Goal: Task Accomplishment & Management: Use online tool/utility

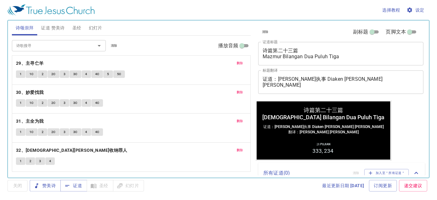
click at [243, 61] on span "删除" at bounding box center [240, 63] width 7 height 6
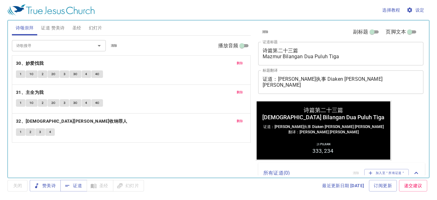
click at [243, 61] on span "删除" at bounding box center [240, 63] width 7 height 6
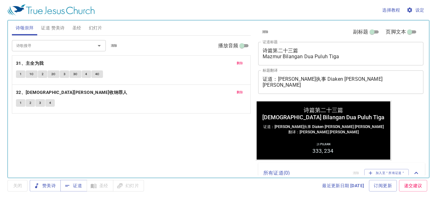
click at [243, 61] on span "删除" at bounding box center [240, 63] width 7 height 6
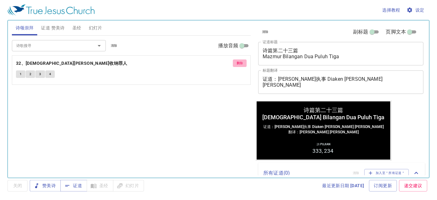
click at [243, 61] on span "删除" at bounding box center [240, 63] width 7 height 6
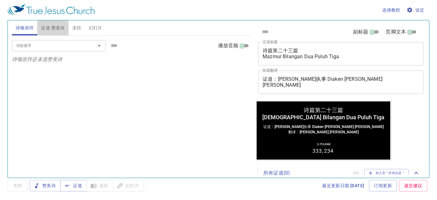
click at [47, 30] on span "证道 赞美诗" at bounding box center [52, 28] width 23 height 8
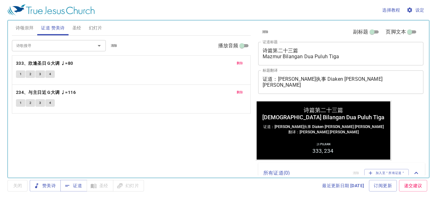
click at [241, 61] on span "删除" at bounding box center [240, 63] width 7 height 6
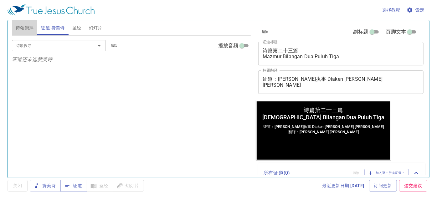
click at [25, 27] on span "诗颂崇拜" at bounding box center [25, 28] width 18 height 8
click at [20, 48] on input "诗歌搜寻" at bounding box center [50, 45] width 72 height 7
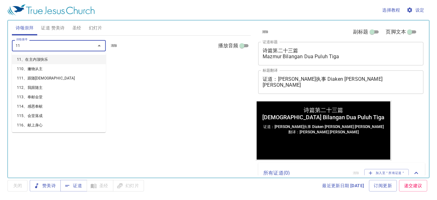
type input "112"
type input "108"
type input "136"
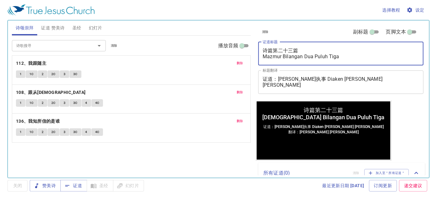
drag, startPoint x: 305, startPoint y: 51, endPoint x: 262, endPoint y: 50, distance: 42.6
click at [262, 50] on div "诗篇第二十三篇 Mazmur Bilangan Dua Puluh Tiga x 证道标题" at bounding box center [340, 53] width 165 height 23
drag, startPoint x: 350, startPoint y: 56, endPoint x: 241, endPoint y: 56, distance: 108.6
click at [241, 56] on div "诗颂崇拜 证道 赞美诗 圣经 幻灯片 诗歌搜寻 诗歌搜寻 清除 播放音频 删除 112、我跟随主 1 1C 2 2C 3 3C 删除 108、跟从救主 1 1…" at bounding box center [218, 96] width 418 height 157
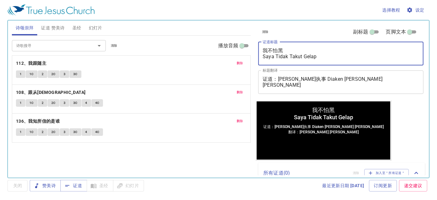
type textarea "我不怕黑 Saya Tidak Takut Gelap"
click at [45, 23] on button "证道 赞美诗" at bounding box center [52, 27] width 31 height 15
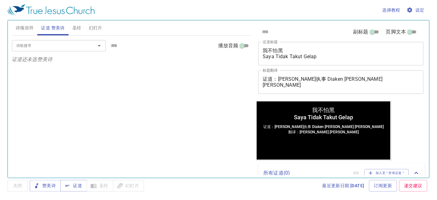
click at [38, 47] on input "诗歌搜寻" at bounding box center [50, 45] width 72 height 7
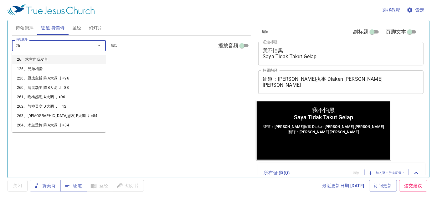
type input "265"
type input "406"
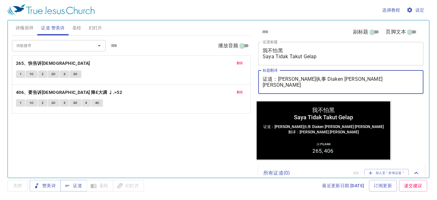
drag, startPoint x: 280, startPoint y: 78, endPoint x: 358, endPoint y: 80, distance: 78.6
click at [358, 80] on textarea "证道：李西门执事 Diaken Simon Lee 翻译：李玉凤姊妹 Saudari Lee Nyuk Fung" at bounding box center [341, 82] width 157 height 12
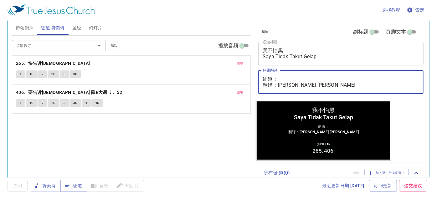
paste textarea "魏迦玛列执事 Diaken Gamaliel Wai"
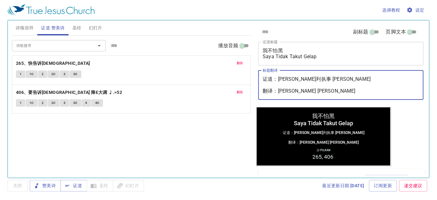
type textarea "证道：魏迦玛列执事 Diaken Gamaliel Wai 翻译：李玉凤姊妹 Saudari Lee Nyuk Fung"
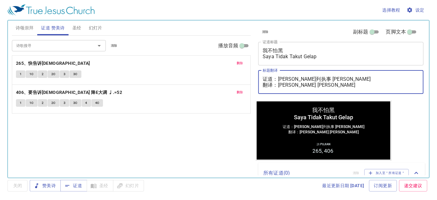
type textarea "证道：魏迦玛列执事 Diaken Gamaliel Wai 翻译：李玉凤姊妹 Saudari Lee Nyuk Fung"
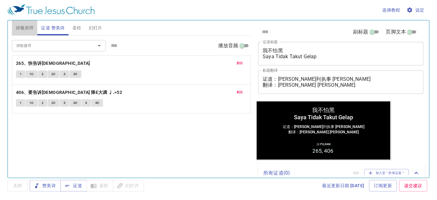
click at [33, 27] on span "诗颂崇拜" at bounding box center [25, 28] width 18 height 8
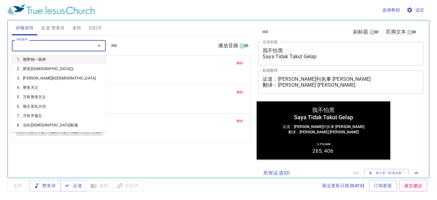
click at [57, 49] on input "诗歌搜寻" at bounding box center [50, 45] width 72 height 7
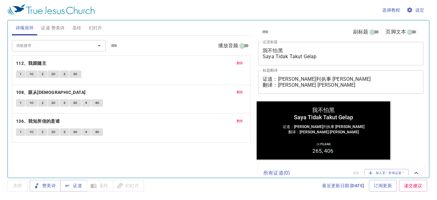
click at [139, 160] on div "诗歌搜寻 诗歌搜寻 清除 播放音频 删除 112、我跟随主 1 1C 2 2C 3 3C 删除 108、跟从救主 1 1C 2 2C 3 3C 4 4C 删除…" at bounding box center [131, 104] width 239 height 137
click at [55, 45] on input "诗歌搜寻" at bounding box center [50, 45] width 72 height 7
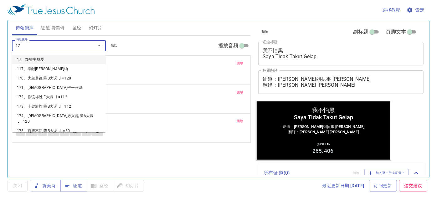
type input "170"
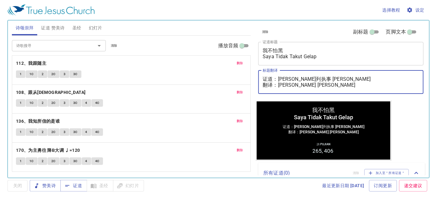
drag, startPoint x: 279, startPoint y: 86, endPoint x: 386, endPoint y: 90, distance: 107.1
click at [386, 90] on div "证道：魏迦玛列执事 Diaken Gamaliel Wai 翻译：李玉凤姊妹 Saudari Lee Nyuk Fung x 标题翻译" at bounding box center [340, 81] width 165 height 23
paste textarea "麦殷敬弟兄 Saudara Alvis Mak"
type textarea "证道：[PERSON_NAME]列执事 [PERSON_NAME] 翻译：[PERSON_NAME]弟兄 [PERSON_NAME]"
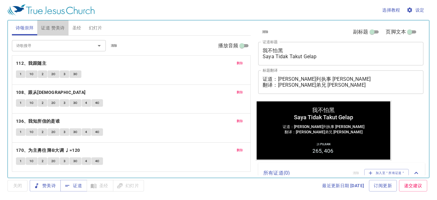
drag, startPoint x: 59, startPoint y: 27, endPoint x: 62, endPoint y: 30, distance: 3.3
click at [60, 27] on span "证道 赞美诗" at bounding box center [52, 28] width 23 height 8
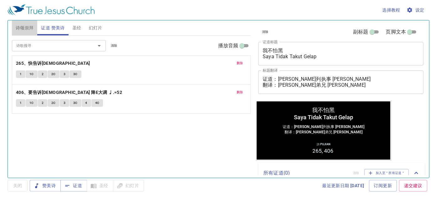
click at [26, 23] on button "诗颂崇拜" at bounding box center [25, 27] width 26 height 15
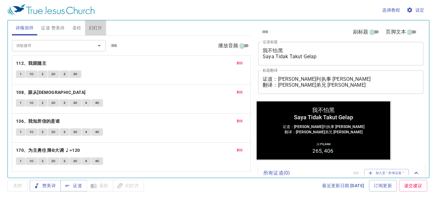
click at [101, 30] on span "幻灯片" at bounding box center [95, 28] width 13 height 8
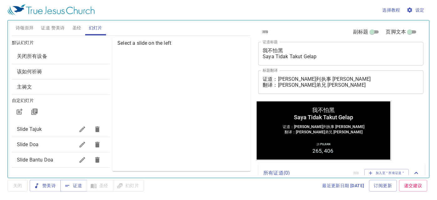
click at [49, 145] on span "Slide Doa" at bounding box center [46, 145] width 58 height 8
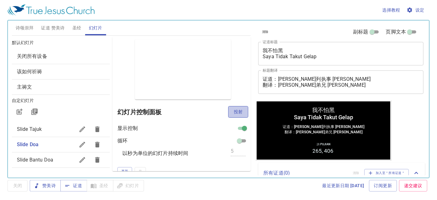
click at [238, 112] on span "投射" at bounding box center [238, 112] width 10 height 8
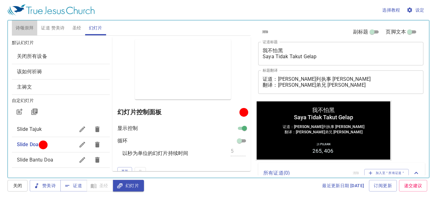
click at [21, 25] on span "诗颂崇拜" at bounding box center [25, 28] width 18 height 8
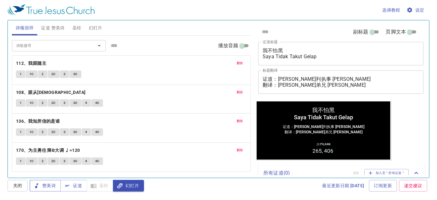
click at [50, 191] on button "赞美诗" at bounding box center [45, 186] width 31 height 12
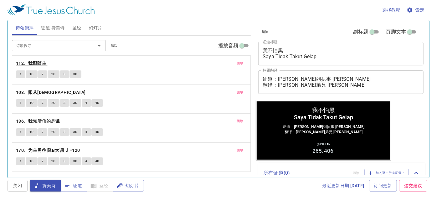
click at [39, 62] on b "112、我跟随主" at bounding box center [31, 63] width 30 height 8
click at [42, 93] on b "108、跟从[DEMOGRAPHIC_DATA]" at bounding box center [51, 93] width 70 height 8
click at [42, 119] on b "136、我知所信的是谁" at bounding box center [38, 121] width 44 height 8
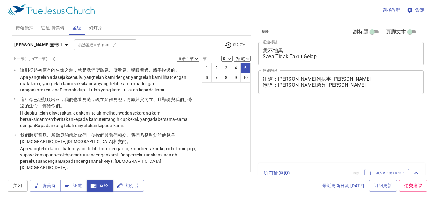
select select "5"
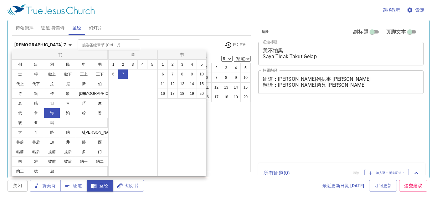
select select "5"
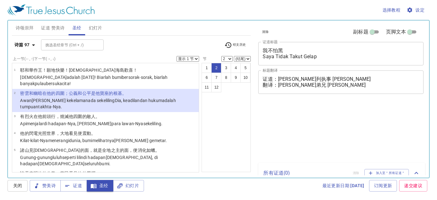
select select "2"
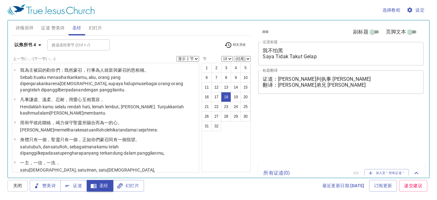
select select "18"
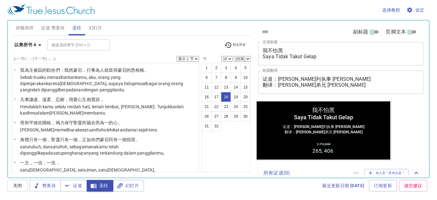
scroll to position [372, 0]
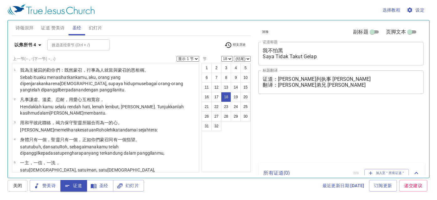
select select "18"
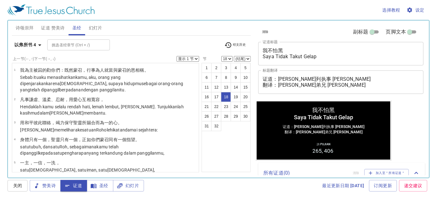
scroll to position [372, 0]
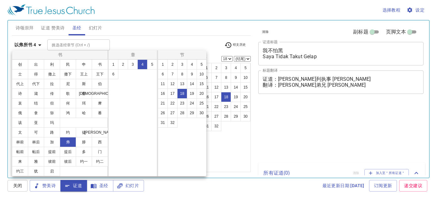
select select "18"
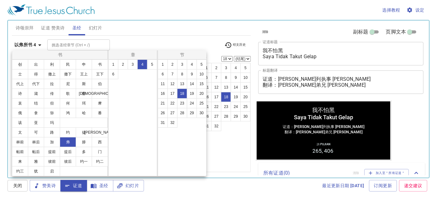
scroll to position [372, 0]
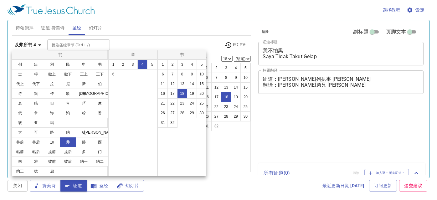
select select "18"
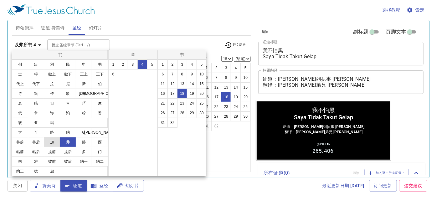
scroll to position [372, 0]
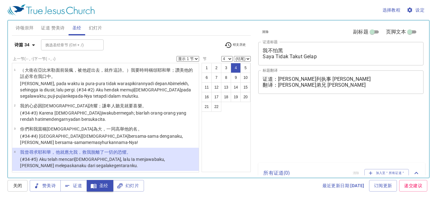
select select "4"
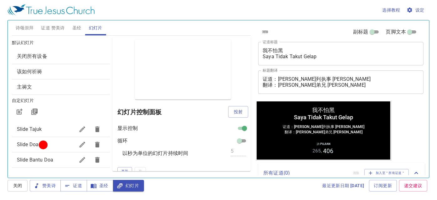
scroll to position [28, 0]
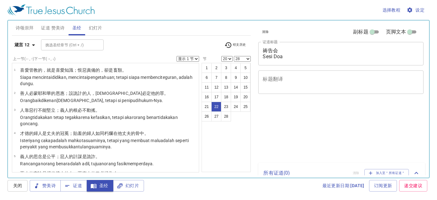
select select "20"
select select "28"
select select "24"
select select "27"
